Goal: Task Accomplishment & Management: Manage account settings

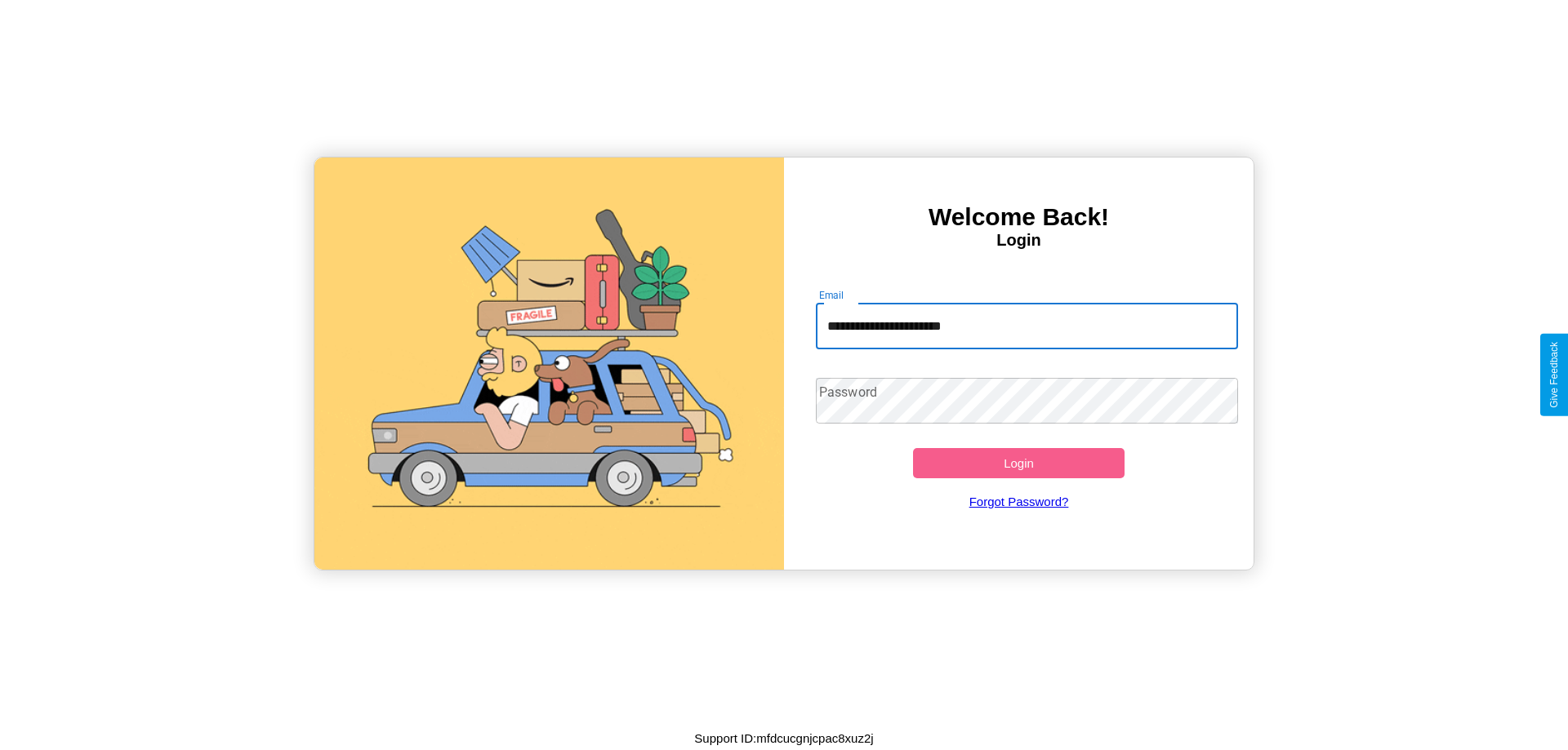
type input "**********"
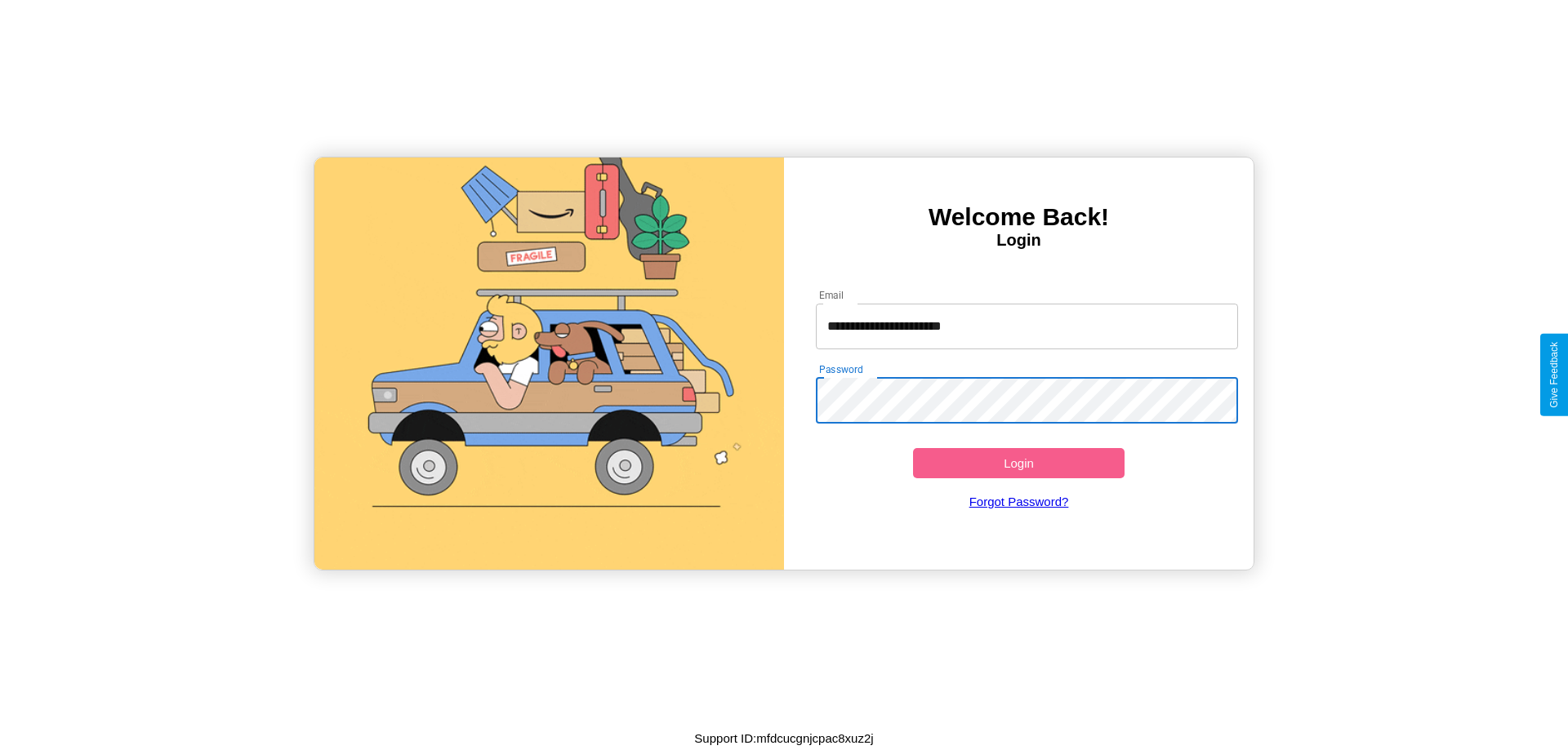
click at [1019, 463] on button "Login" at bounding box center [1019, 462] width 211 height 30
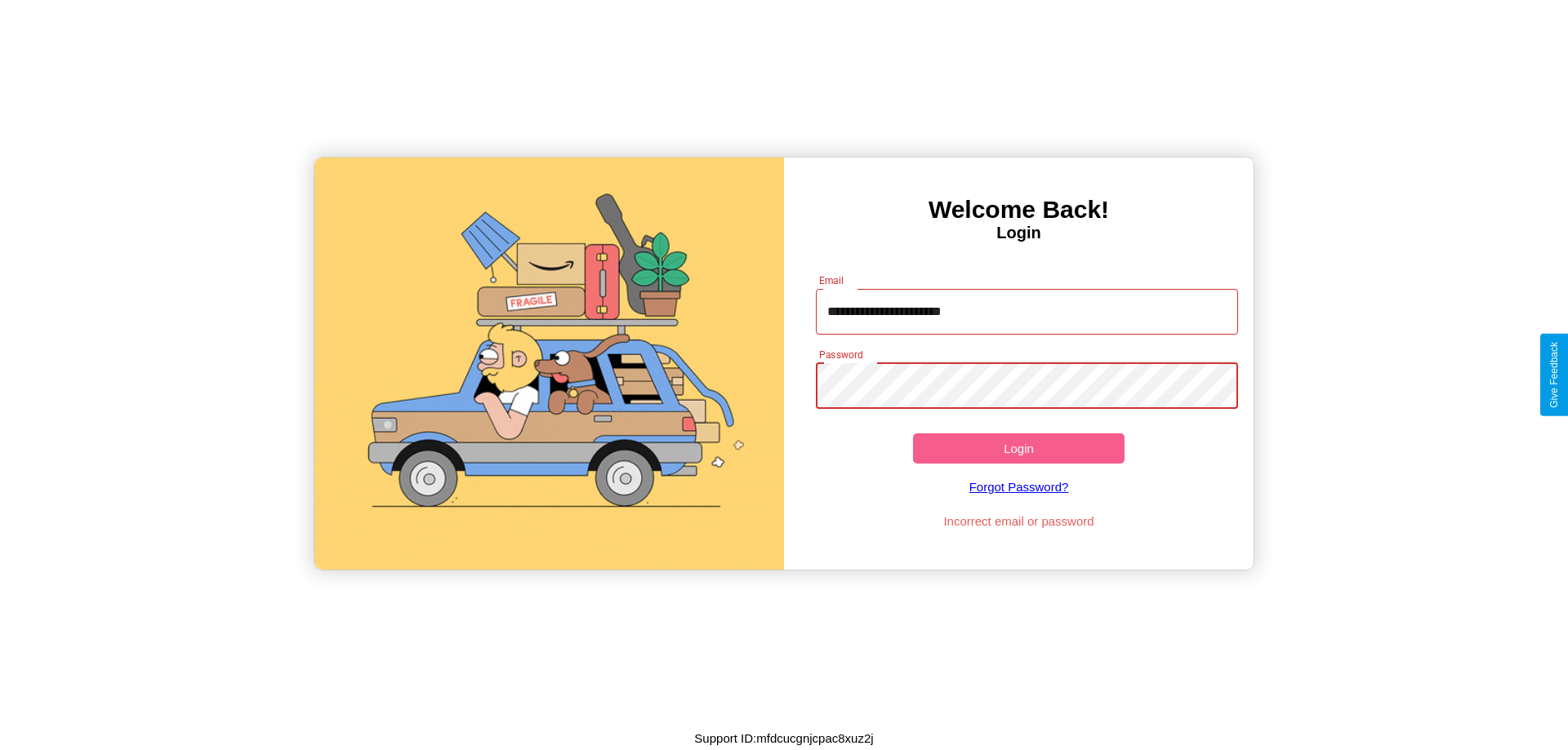
click at [1019, 448] on button "Login" at bounding box center [1019, 448] width 211 height 30
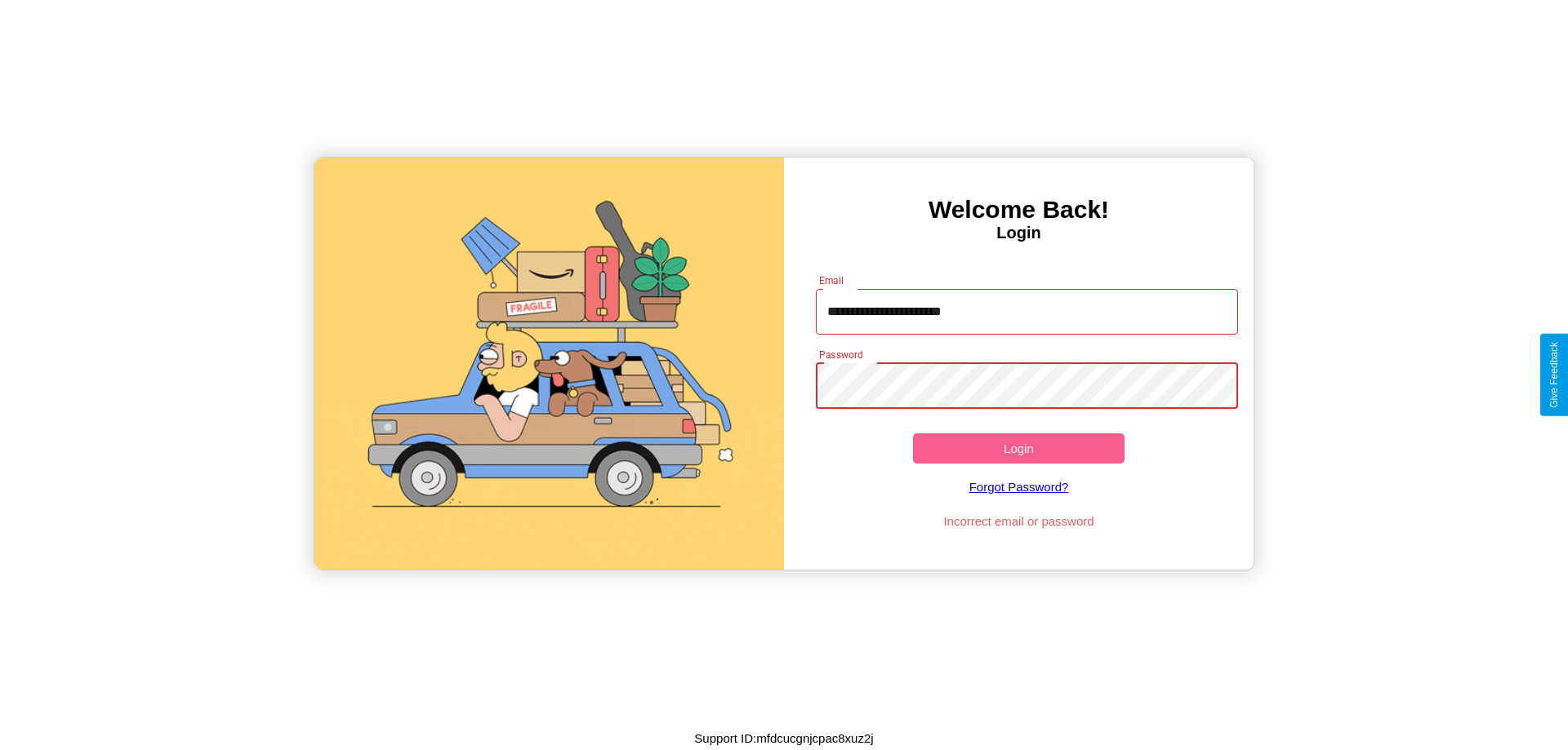
click at [1019, 448] on button "Login" at bounding box center [1019, 448] width 211 height 30
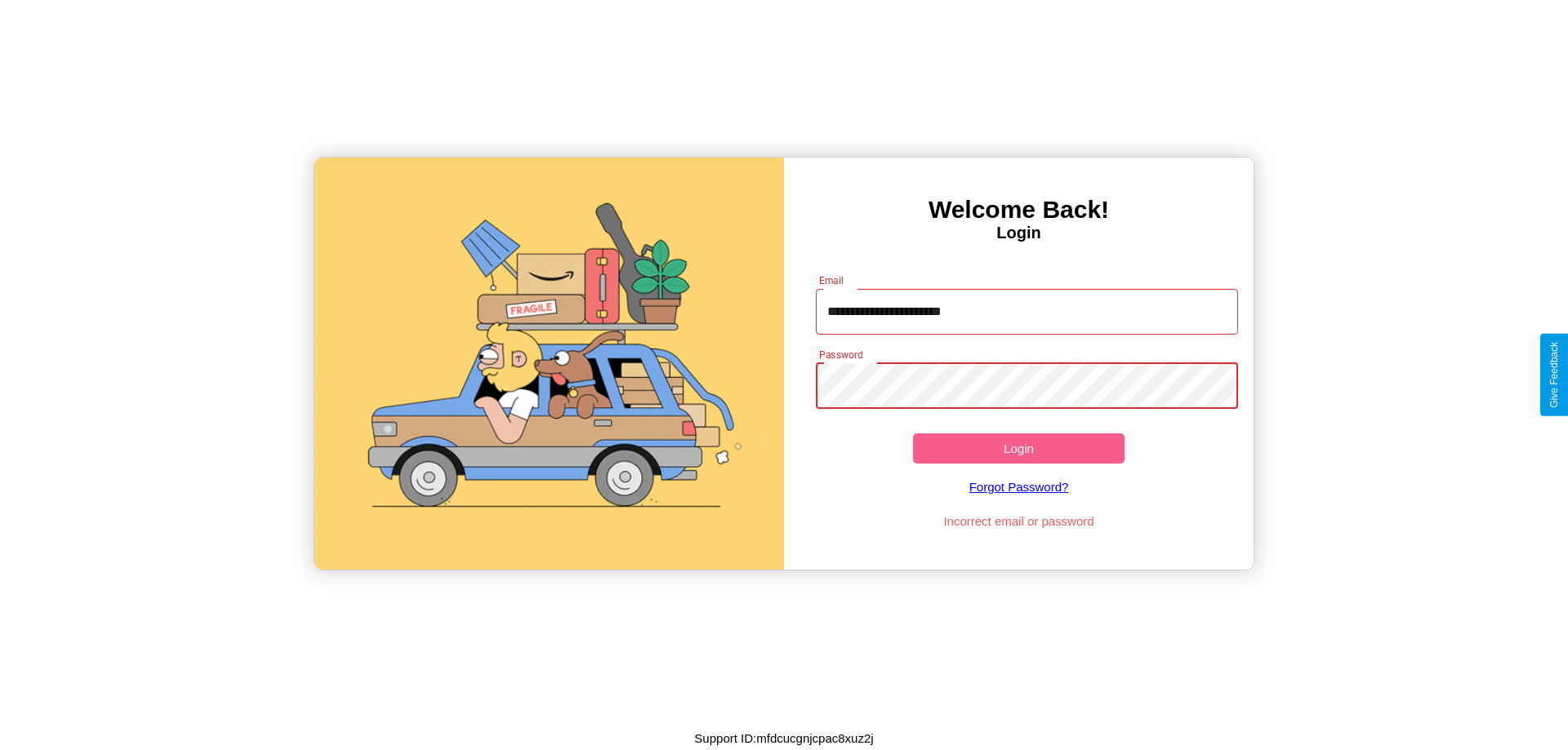
click at [1019, 448] on button "Login" at bounding box center [1019, 448] width 211 height 30
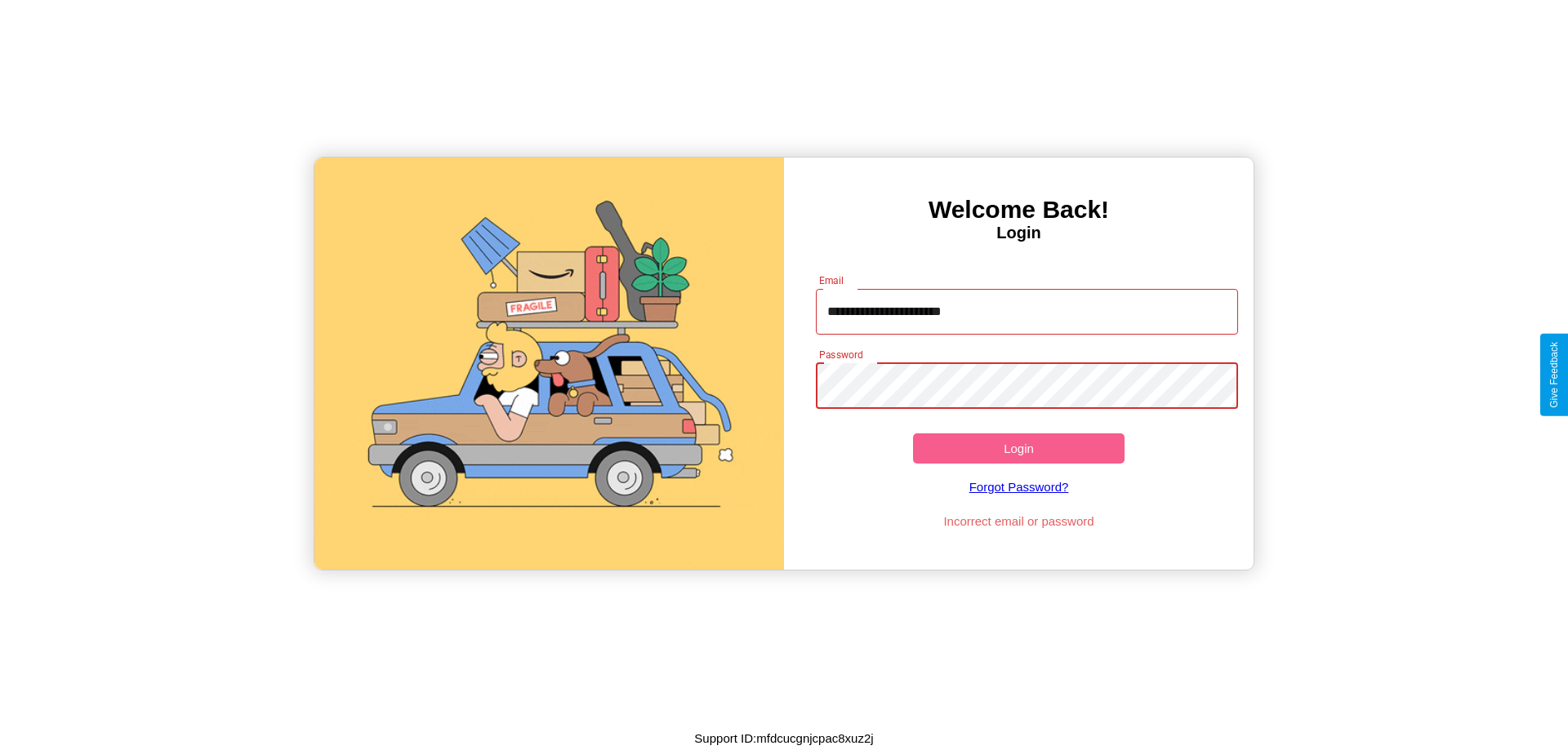
click at [1019, 448] on button "Login" at bounding box center [1019, 448] width 211 height 30
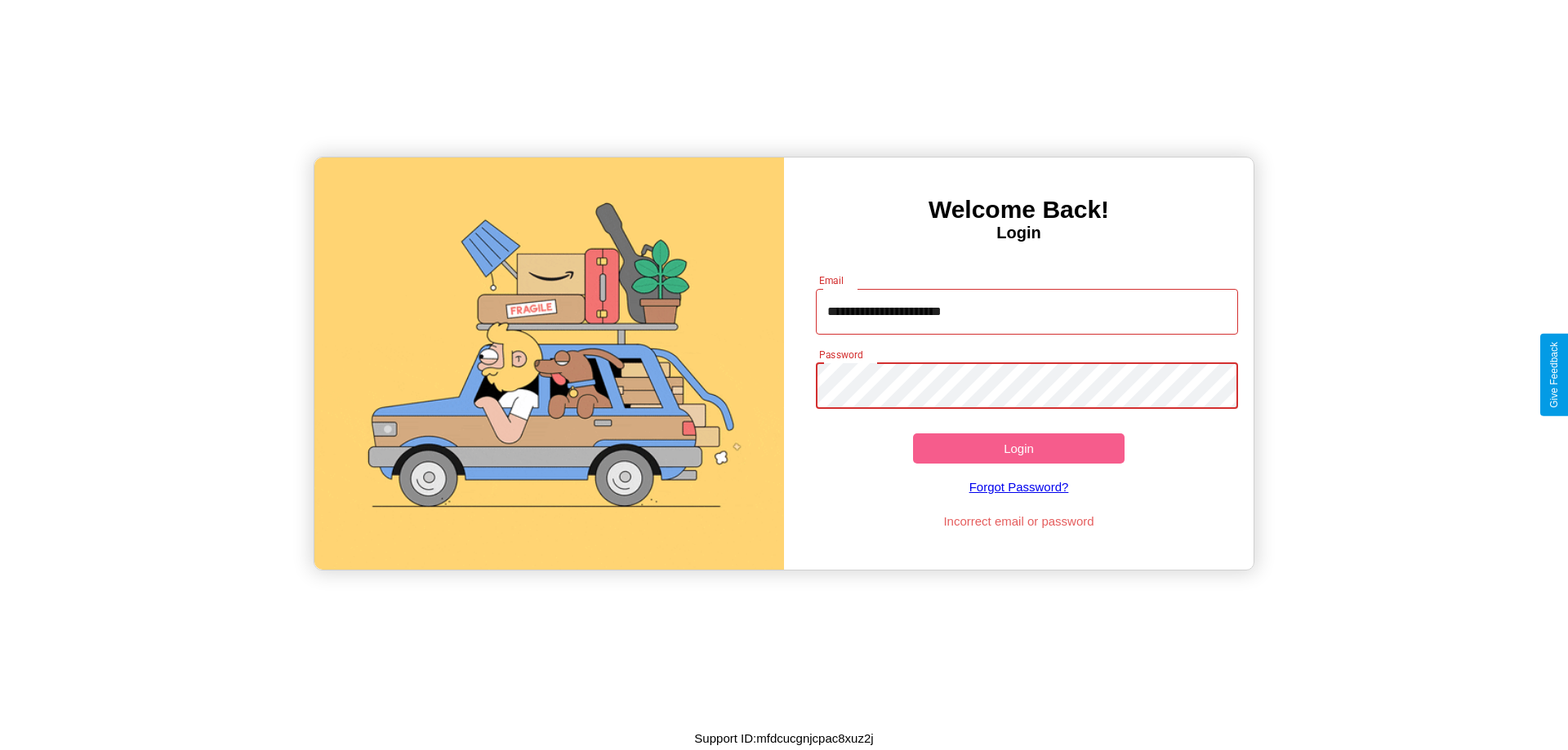
click at [1019, 448] on button "Login" at bounding box center [1019, 448] width 211 height 30
